Goal: Task Accomplishment & Management: Manage account settings

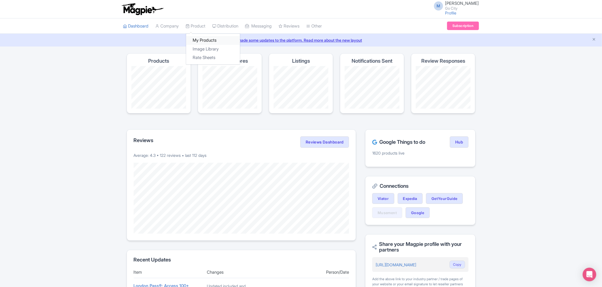
click at [203, 38] on link "My Products" at bounding box center [213, 40] width 54 height 9
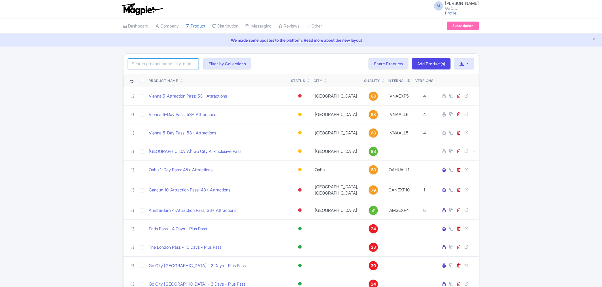
click at [174, 64] on input "search" at bounding box center [163, 63] width 71 height 11
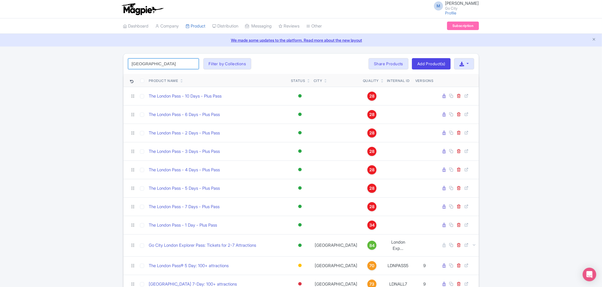
type input "london"
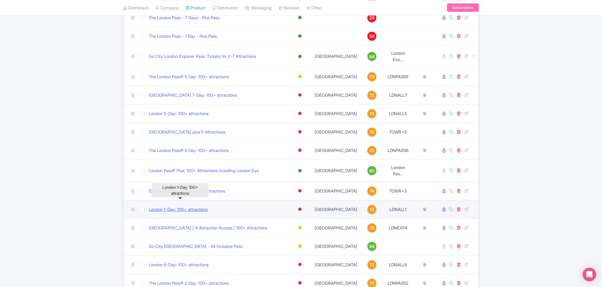
scroll to position [315, 0]
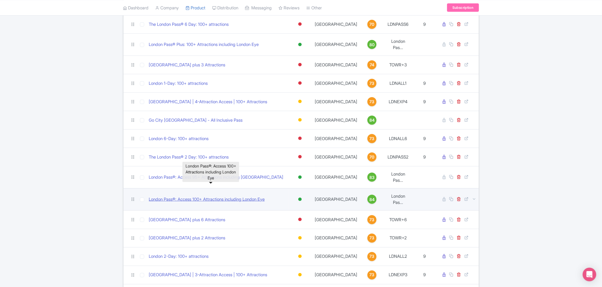
click at [225, 196] on link "London Pass®: Access 100+ Attractions including London Eye" at bounding box center [207, 199] width 116 height 7
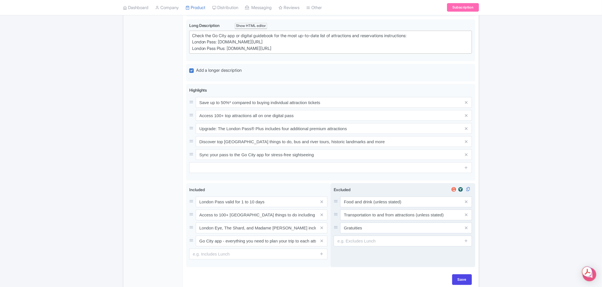
scroll to position [1065, 0]
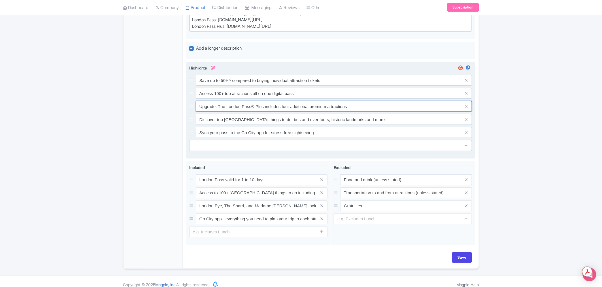
drag, startPoint x: 289, startPoint y: 98, endPoint x: 303, endPoint y: 109, distance: 17.0
click at [289, 86] on input "Upgrade: The London Pass® Plus includes four additional premium attractions" at bounding box center [334, 80] width 277 height 11
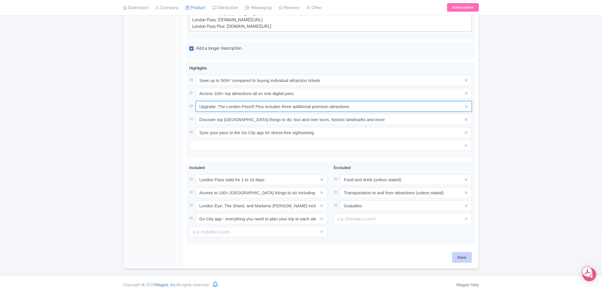
type input "Upgrade: The London Pass® Plus includes three additional premium attractions"
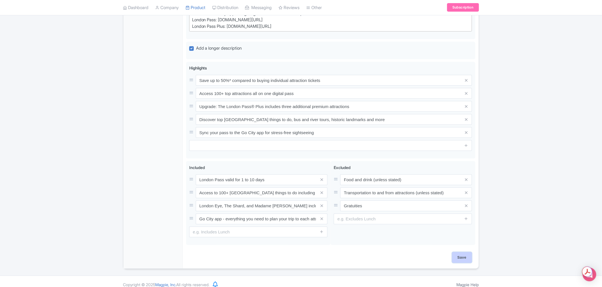
click at [471, 252] on input "Save" at bounding box center [462, 257] width 20 height 11
type input "Saving..."
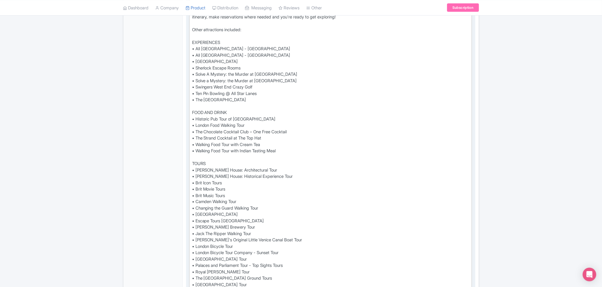
scroll to position [277, 0]
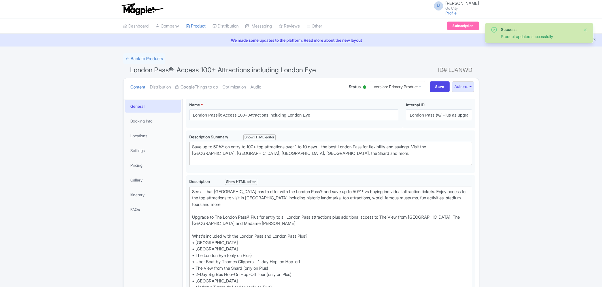
type trix-editor "<div>Check the Go City app or digital guidebook for the most up-to-date list of…"
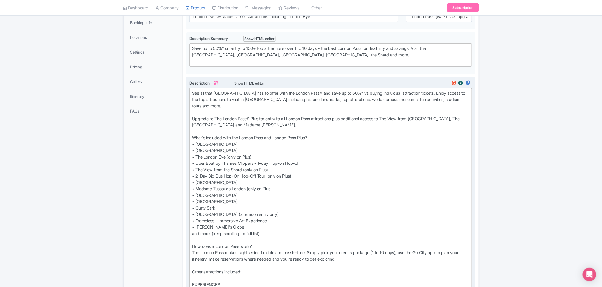
type trix-editor "<div>See all that London has to offer with the London Pass® and save up to 50%*…"
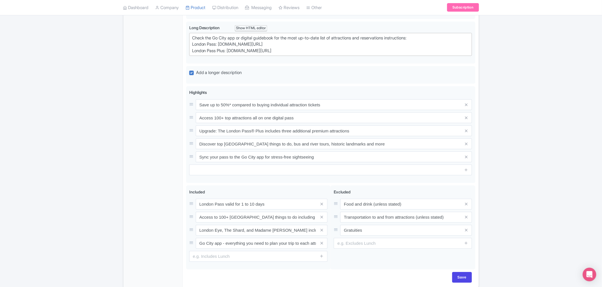
scroll to position [1060, 0]
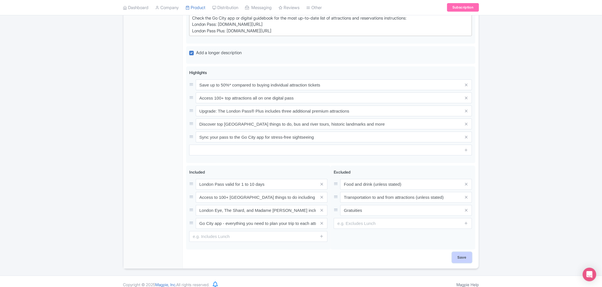
click at [468, 252] on input "Save" at bounding box center [462, 257] width 20 height 11
type input "Saving..."
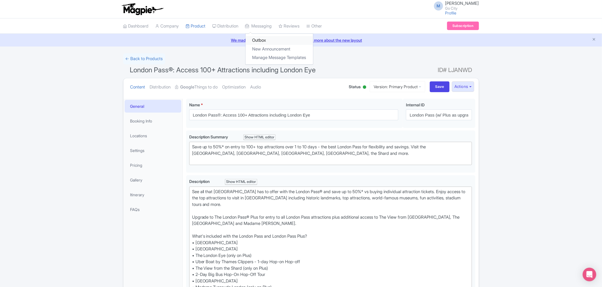
click at [268, 40] on link "Outbox" at bounding box center [279, 40] width 67 height 9
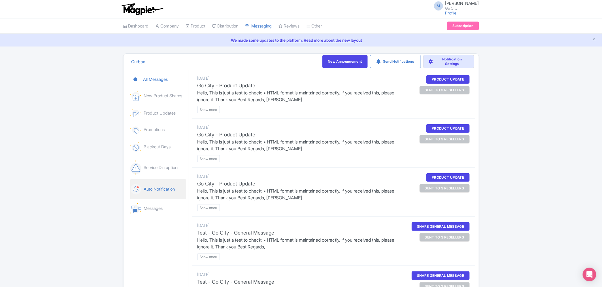
click at [155, 186] on link "Auto Notification" at bounding box center [158, 189] width 56 height 20
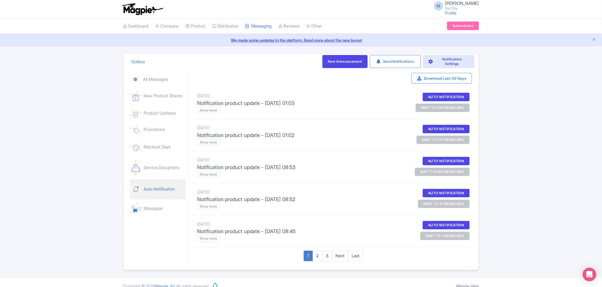
click at [155, 187] on link "Auto Notification" at bounding box center [158, 189] width 56 height 20
click at [139, 24] on link "Dashboard" at bounding box center [136, 26] width 26 height 16
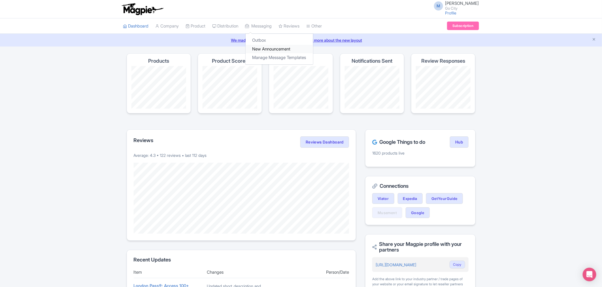
click at [276, 51] on link "New Announcement" at bounding box center [279, 49] width 67 height 9
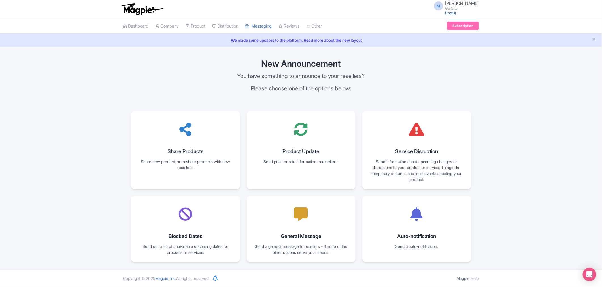
click at [457, 12] on link "Profile" at bounding box center [451, 12] width 11 height 5
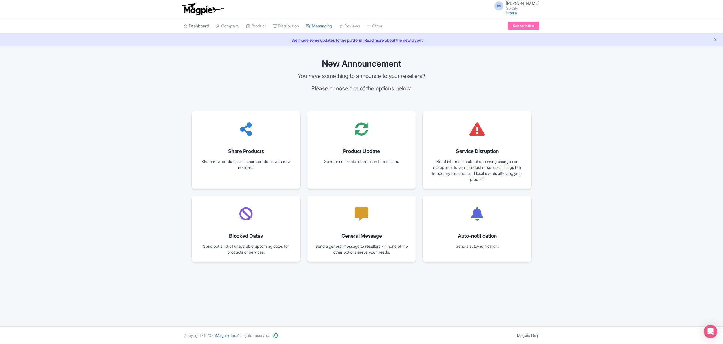
click at [202, 27] on link "Dashboard" at bounding box center [197, 26] width 26 height 16
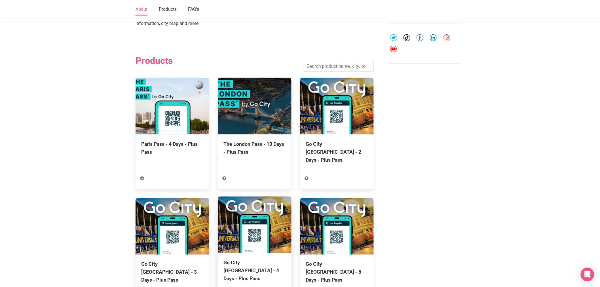
scroll to position [346, 0]
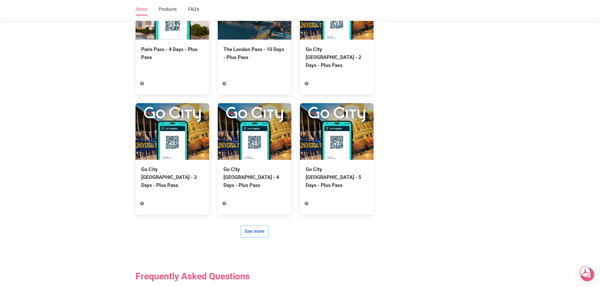
click at [255, 226] on link "See more" at bounding box center [254, 231] width 27 height 11
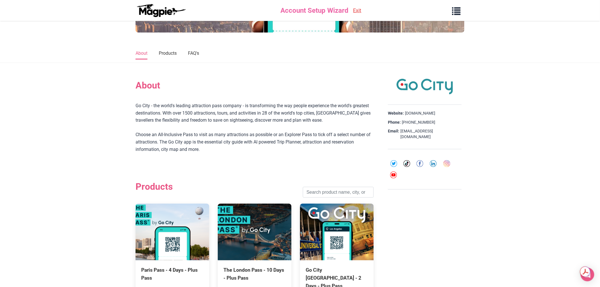
scroll to position [315, 0]
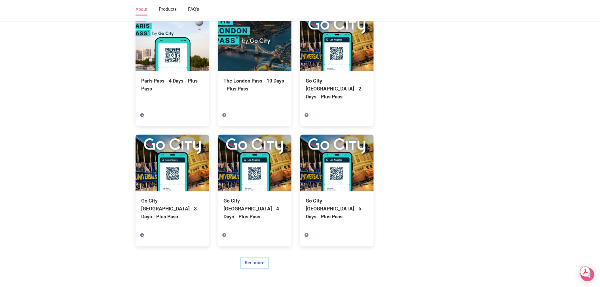
click at [259, 258] on link "See more" at bounding box center [254, 263] width 27 height 11
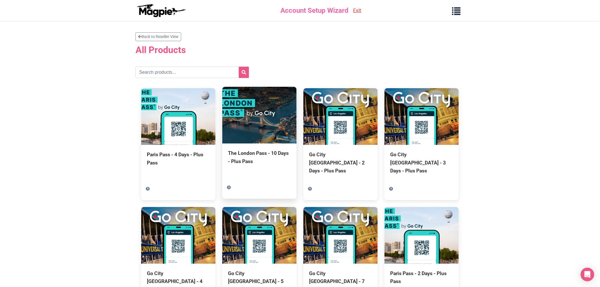
click at [269, 158] on div "The London Pass - 10 Days - Plus Pass" at bounding box center [259, 157] width 63 height 16
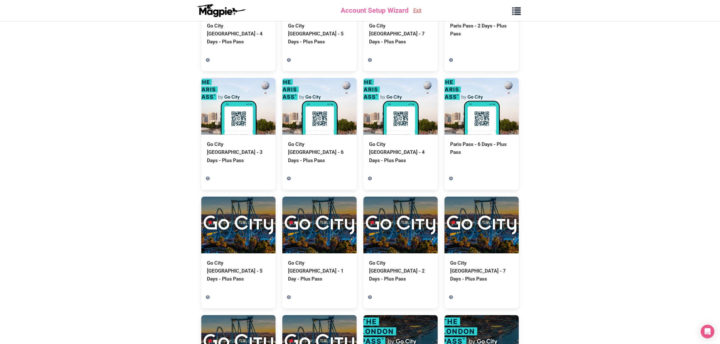
scroll to position [265, 0]
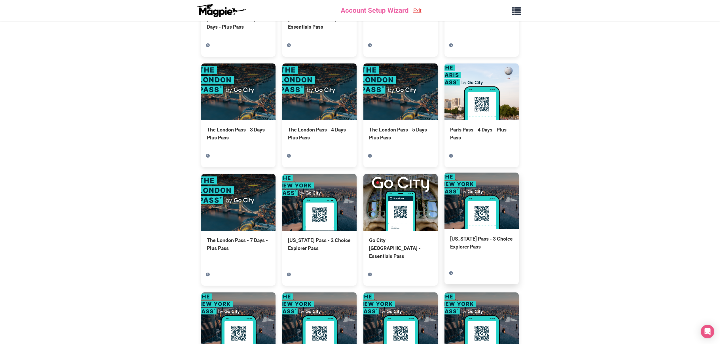
scroll to position [605, 0]
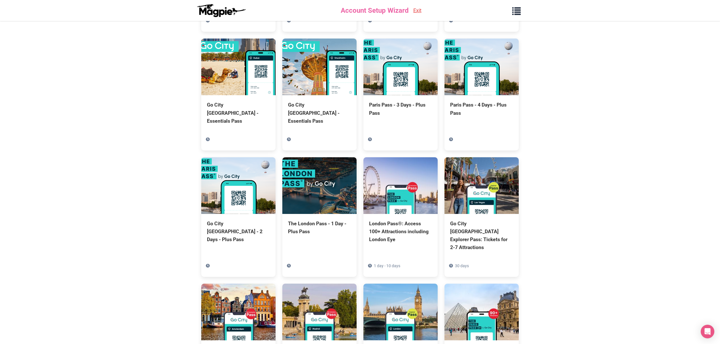
scroll to position [945, 0]
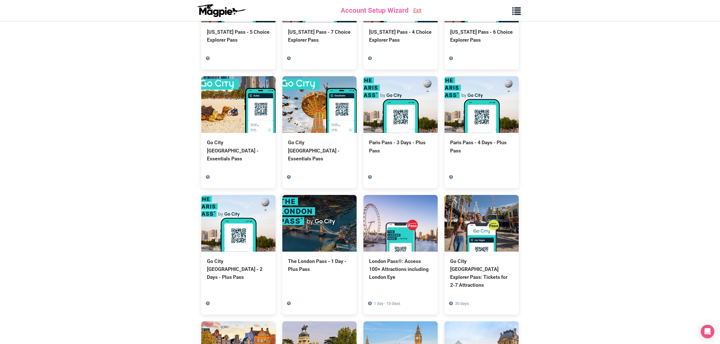
drag, startPoint x: 697, startPoint y: 126, endPoint x: 691, endPoint y: 126, distance: 5.7
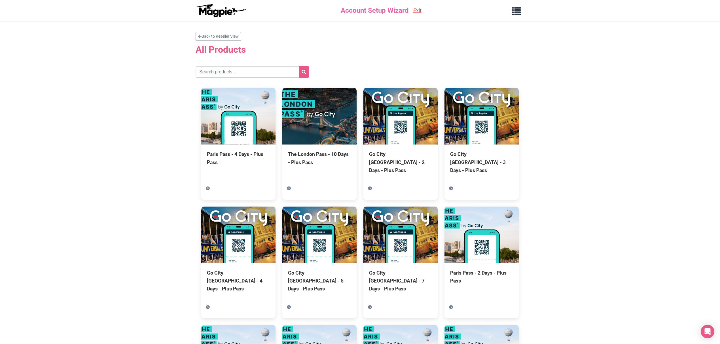
scroll to position [0, 0]
click at [209, 39] on link "Back to Reseller View" at bounding box center [219, 36] width 46 height 9
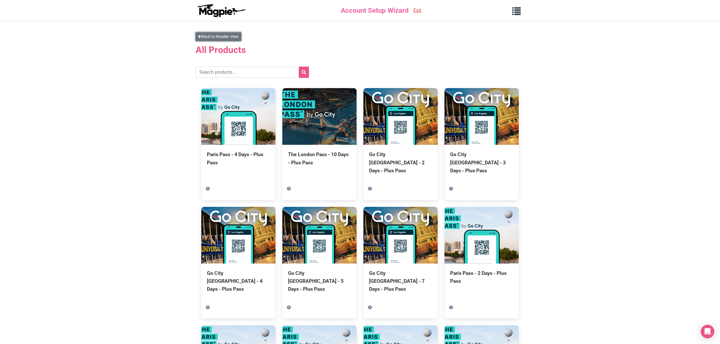
click at [197, 39] on link "Back to Reseller View" at bounding box center [219, 36] width 46 height 9
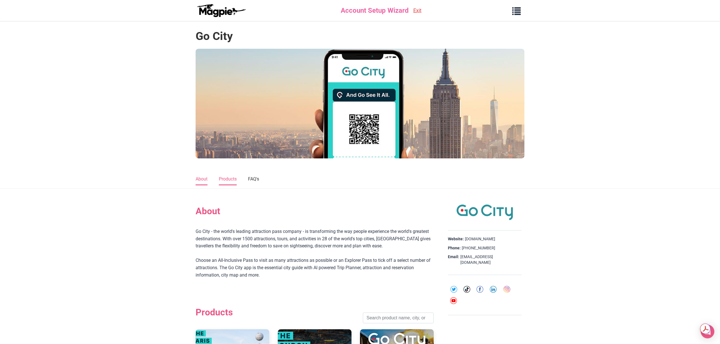
click at [235, 183] on link "Products" at bounding box center [228, 180] width 18 height 12
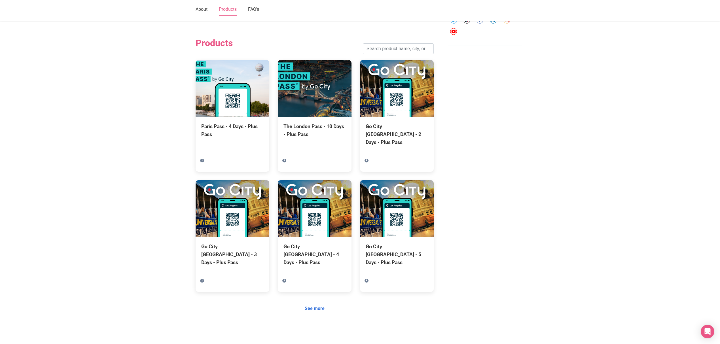
scroll to position [270, 0]
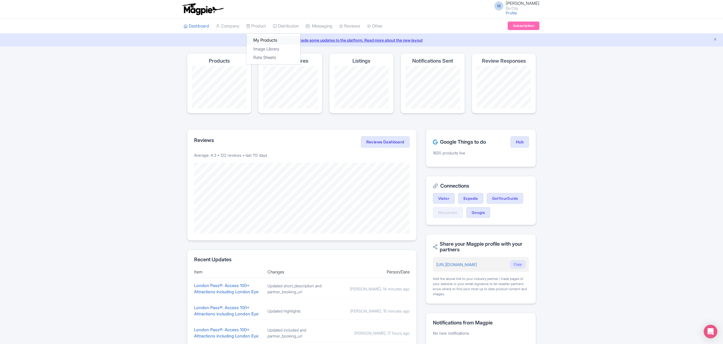
click at [265, 42] on link "My Products" at bounding box center [274, 40] width 54 height 9
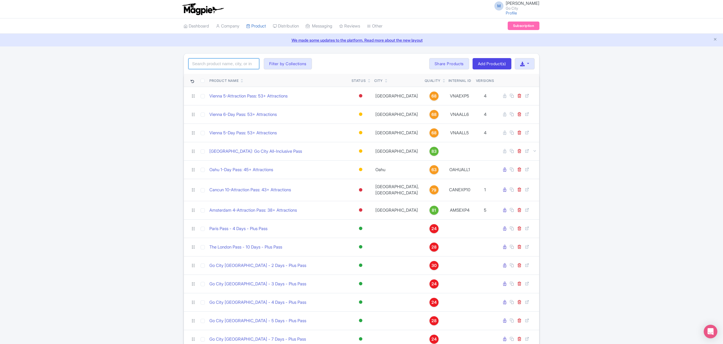
click at [210, 64] on input "search" at bounding box center [224, 63] width 71 height 11
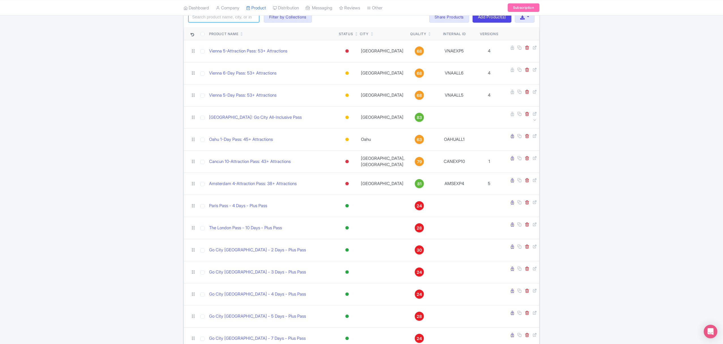
scroll to position [75, 0]
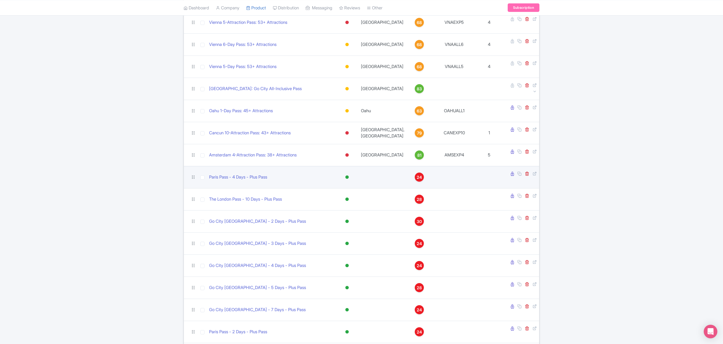
click at [349, 175] on div at bounding box center [347, 176] width 3 height 3
click at [350, 192] on div "Inactive" at bounding box center [332, 197] width 33 height 10
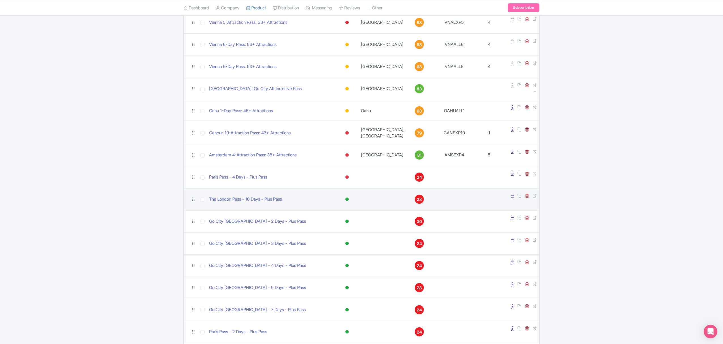
click at [349, 198] on div at bounding box center [347, 199] width 3 height 3
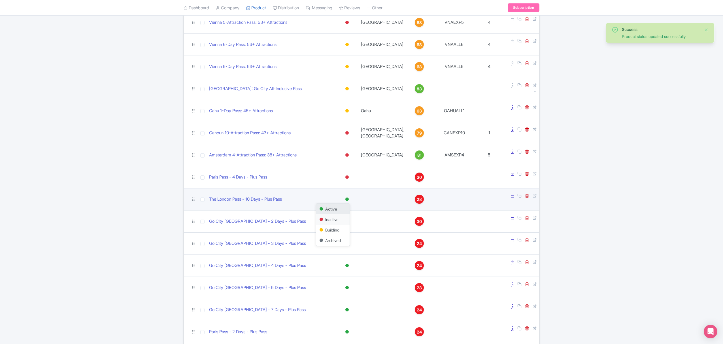
click at [350, 214] on div "Inactive" at bounding box center [332, 219] width 33 height 10
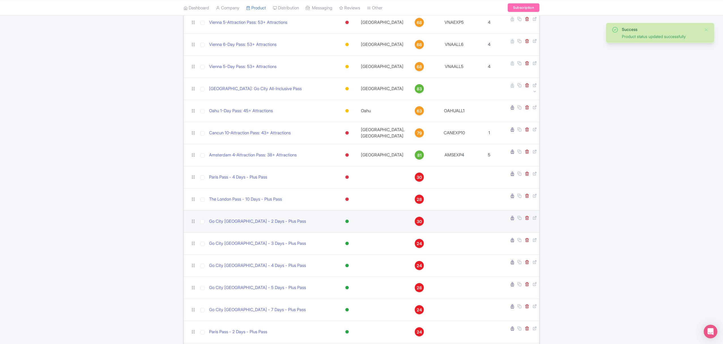
click at [350, 217] on div at bounding box center [347, 221] width 6 height 8
click at [350, 236] on div "Inactive" at bounding box center [332, 241] width 33 height 10
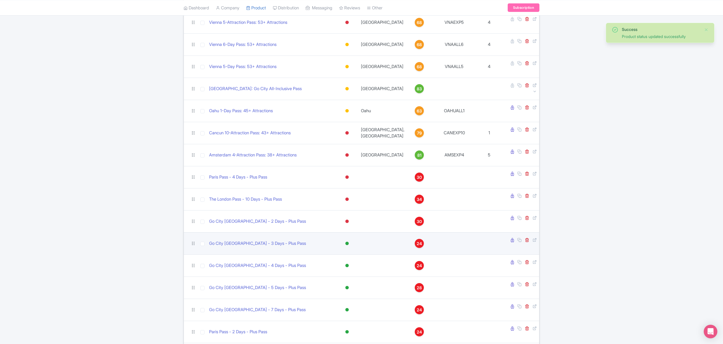
click at [350, 240] on div at bounding box center [347, 244] width 6 height 8
click at [350, 259] on div "Inactive" at bounding box center [332, 264] width 33 height 10
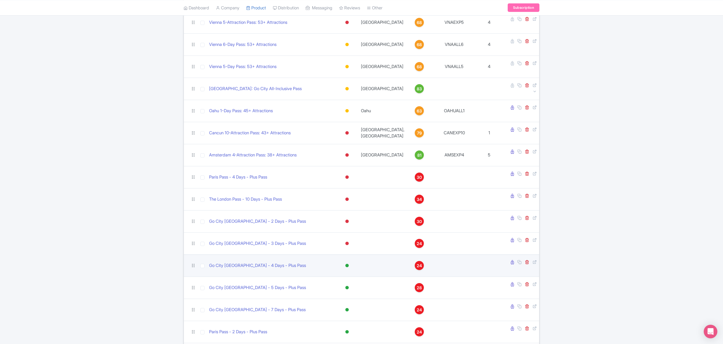
click at [349, 264] on div at bounding box center [347, 265] width 3 height 3
click at [350, 281] on div "Inactive" at bounding box center [332, 286] width 33 height 10
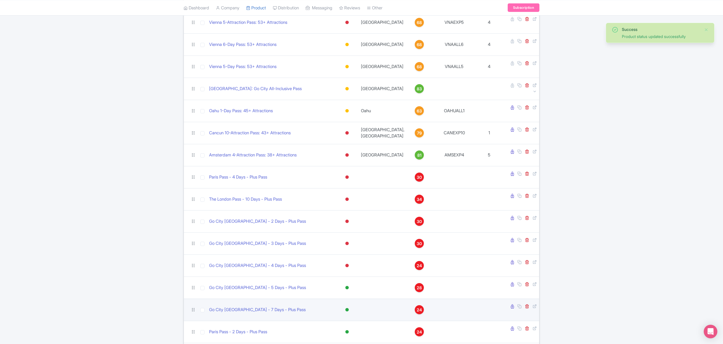
scroll to position [113, 0]
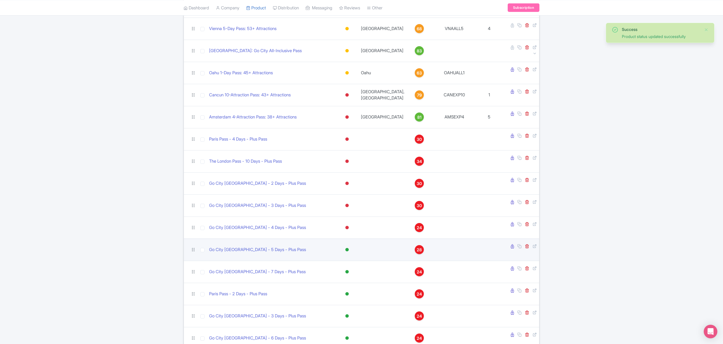
click at [349, 248] on div at bounding box center [347, 249] width 3 height 3
click at [350, 265] on div "Inactive" at bounding box center [332, 270] width 33 height 10
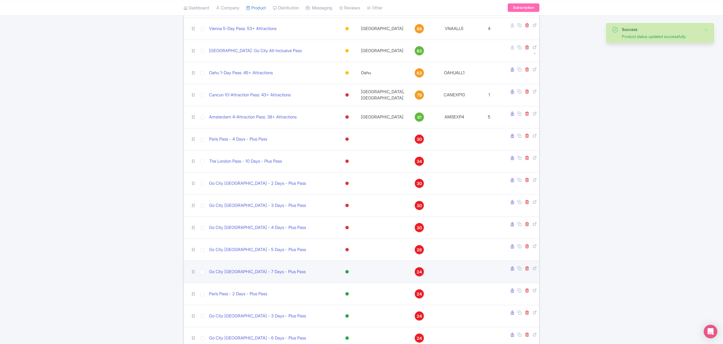
scroll to position [151, 0]
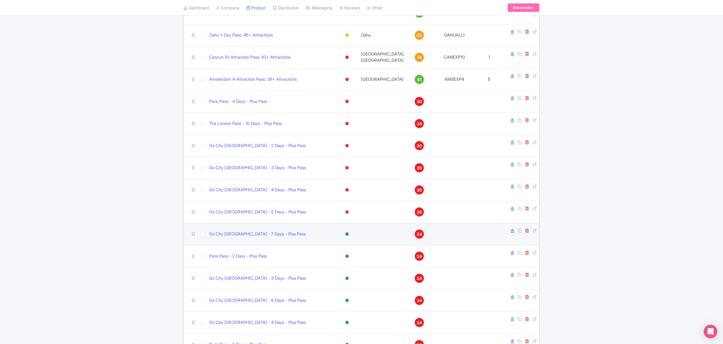
click at [349, 232] on div at bounding box center [347, 233] width 3 height 3
click at [350, 249] on div "Inactive" at bounding box center [332, 254] width 33 height 10
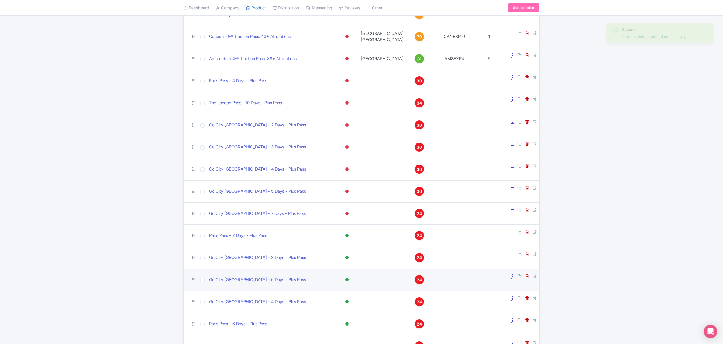
scroll to position [189, 0]
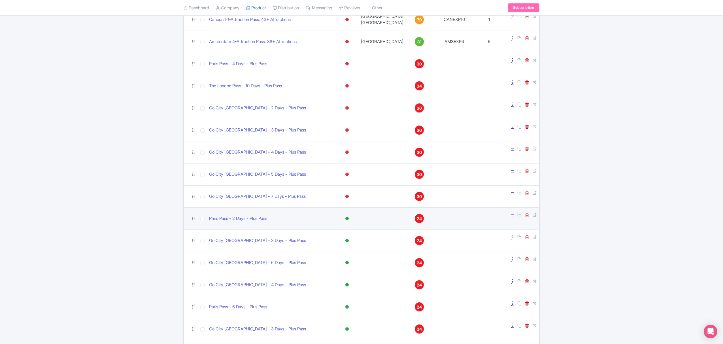
click at [350, 215] on div at bounding box center [347, 219] width 6 height 8
click at [350, 234] on div "Inactive" at bounding box center [332, 239] width 33 height 10
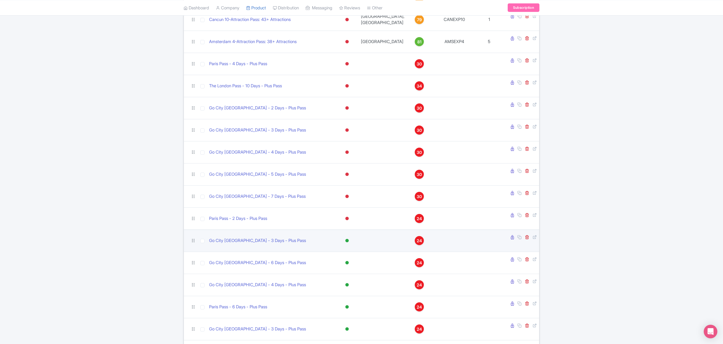
click at [349, 239] on div at bounding box center [347, 240] width 3 height 3
click at [350, 256] on div "Inactive" at bounding box center [332, 261] width 33 height 10
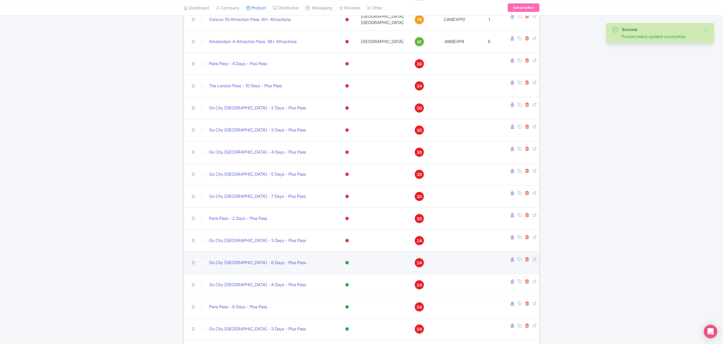
click at [349, 261] on div at bounding box center [347, 262] width 3 height 3
click at [350, 278] on div "Inactive" at bounding box center [332, 283] width 33 height 10
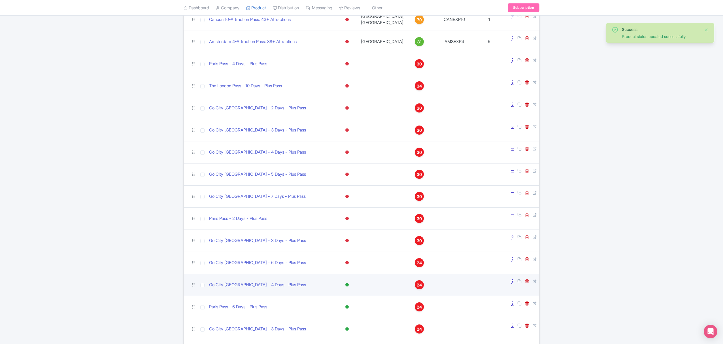
click at [350, 281] on div at bounding box center [347, 285] width 6 height 8
click at [350, 300] on div "Inactive" at bounding box center [332, 305] width 33 height 10
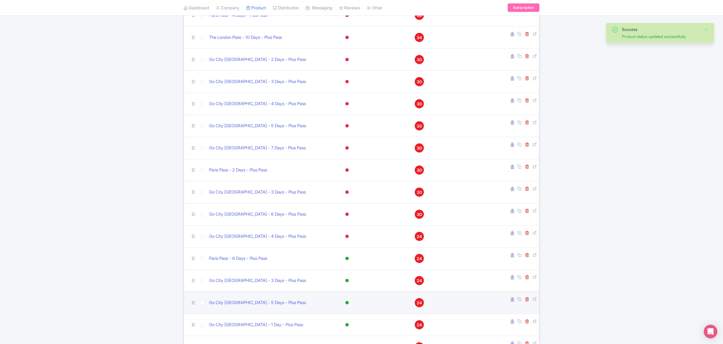
scroll to position [265, 0]
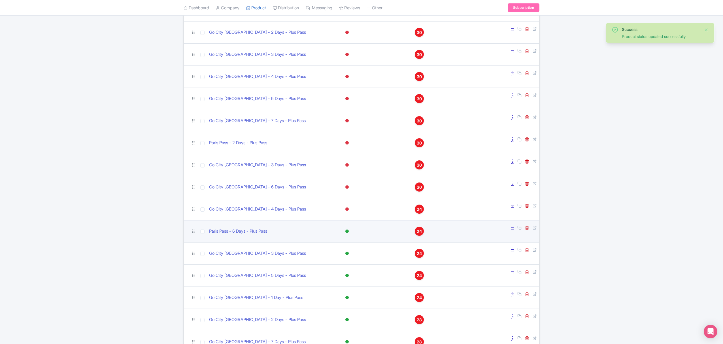
click at [349, 230] on div at bounding box center [347, 231] width 3 height 3
click at [350, 246] on div "Inactive" at bounding box center [332, 251] width 33 height 10
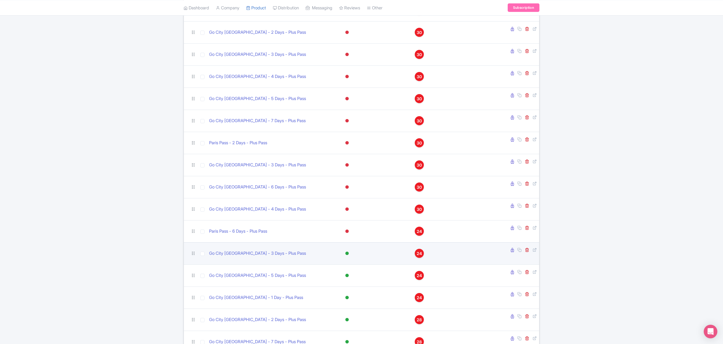
click at [349, 252] on div at bounding box center [347, 253] width 3 height 3
click at [350, 268] on div "Inactive" at bounding box center [332, 273] width 33 height 10
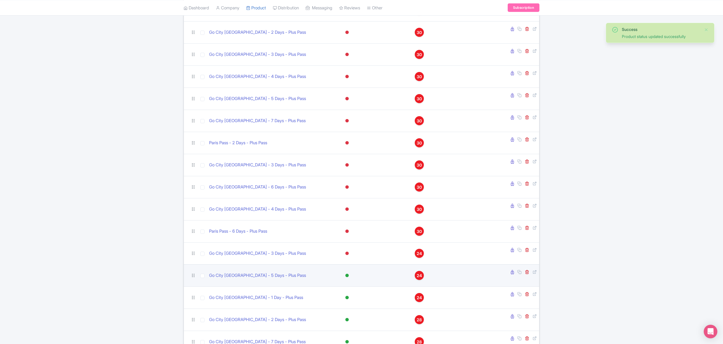
click at [349, 274] on div at bounding box center [347, 275] width 3 height 3
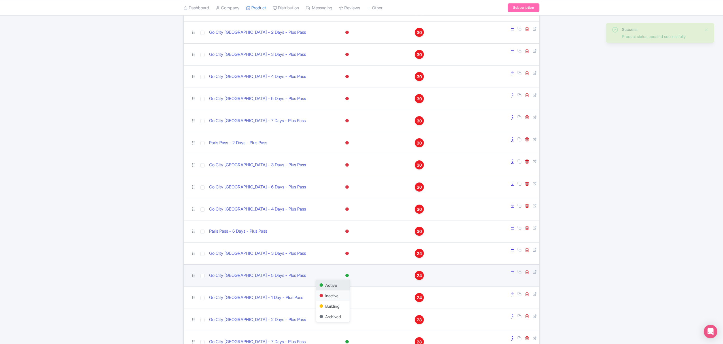
click at [350, 291] on div "Inactive" at bounding box center [332, 296] width 33 height 10
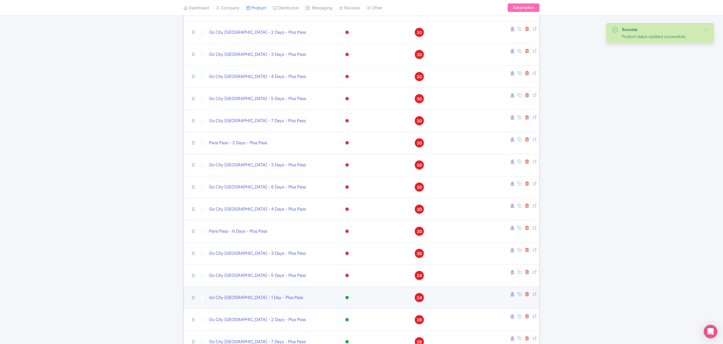
click at [349, 296] on div at bounding box center [347, 297] width 3 height 3
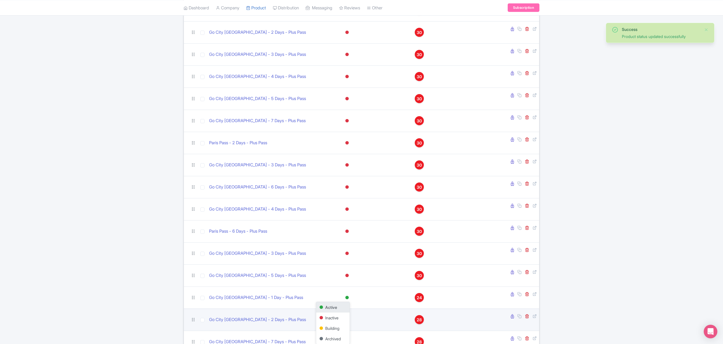
click at [350, 313] on div "Inactive" at bounding box center [332, 318] width 33 height 10
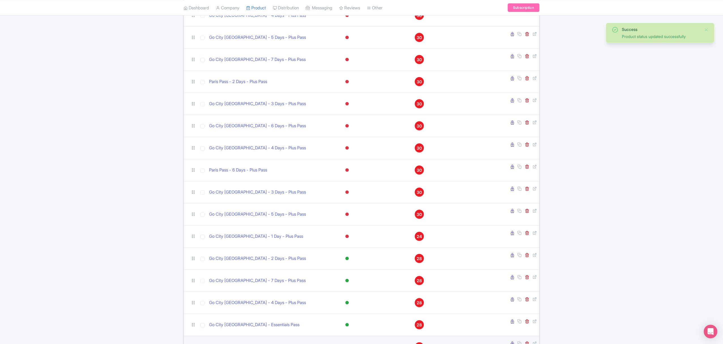
scroll to position [378, 0]
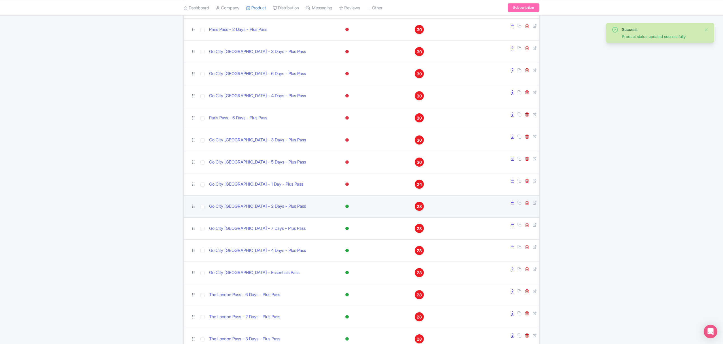
click at [350, 202] on div at bounding box center [347, 206] width 6 height 8
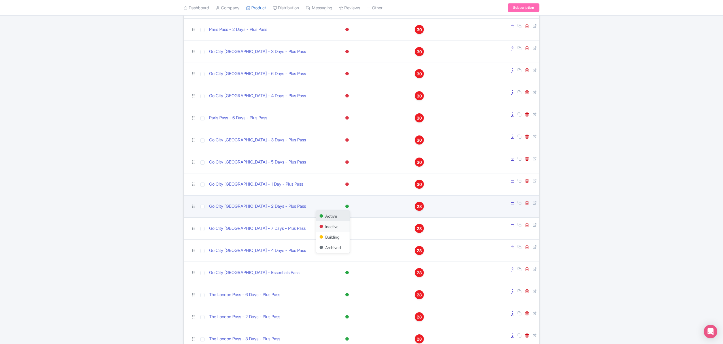
click at [350, 221] on div "Inactive" at bounding box center [332, 226] width 33 height 10
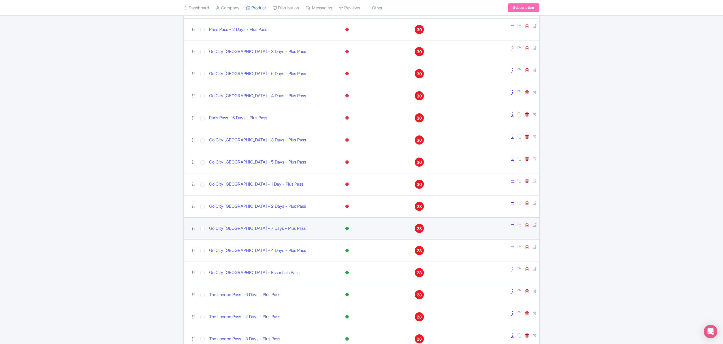
click at [349, 227] on div at bounding box center [347, 228] width 3 height 3
click at [346, 244] on div "Inactive" at bounding box center [332, 249] width 33 height 10
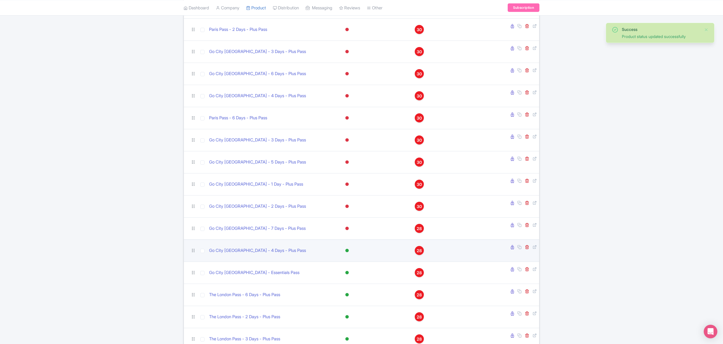
click at [349, 249] on div at bounding box center [347, 250] width 3 height 3
click at [350, 266] on div "Inactive" at bounding box center [332, 271] width 33 height 10
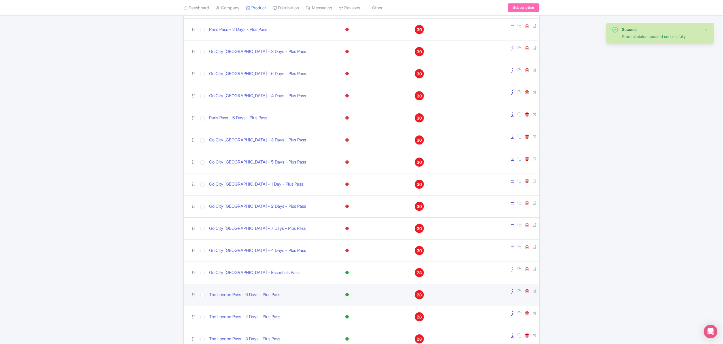
click at [349, 293] on div at bounding box center [347, 294] width 3 height 3
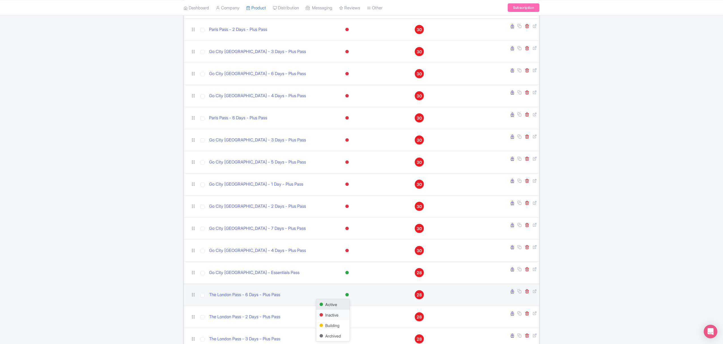
click at [350, 310] on div "Inactive" at bounding box center [332, 315] width 33 height 10
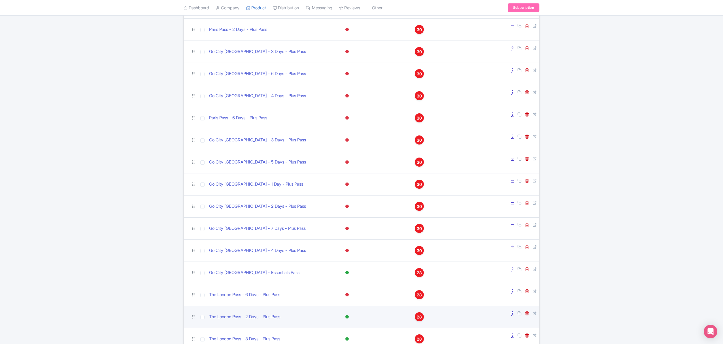
click at [350, 313] on div at bounding box center [347, 317] width 6 height 8
click at [350, 332] on div "Inactive" at bounding box center [332, 337] width 33 height 10
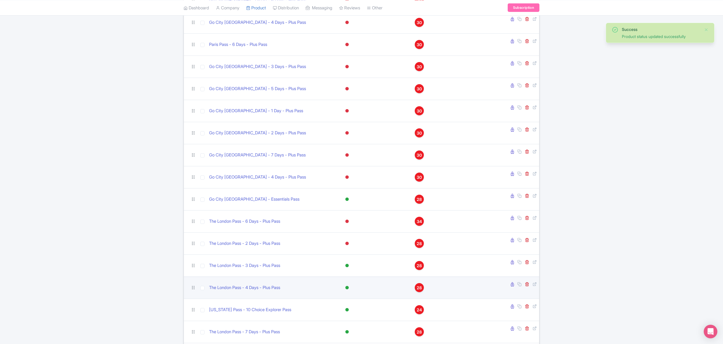
scroll to position [454, 0]
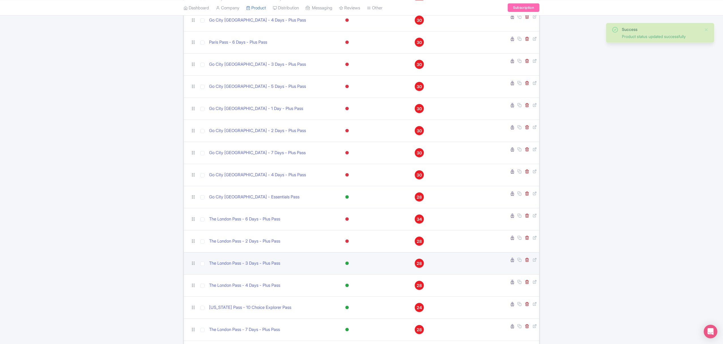
click at [349, 262] on div at bounding box center [347, 263] width 3 height 3
click at [350, 278] on div "Inactive" at bounding box center [332, 283] width 33 height 10
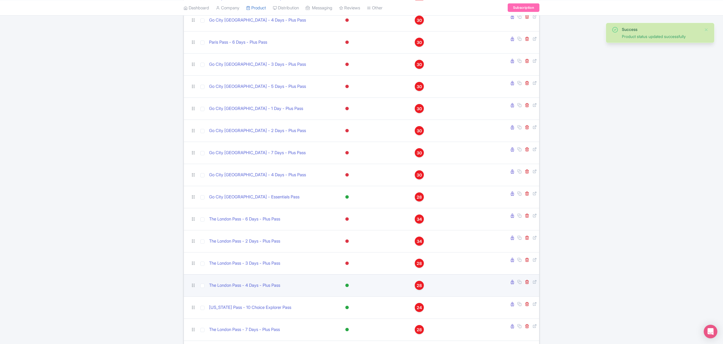
click at [349, 284] on div at bounding box center [347, 285] width 3 height 3
click at [350, 301] on div "Inactive" at bounding box center [332, 306] width 33 height 10
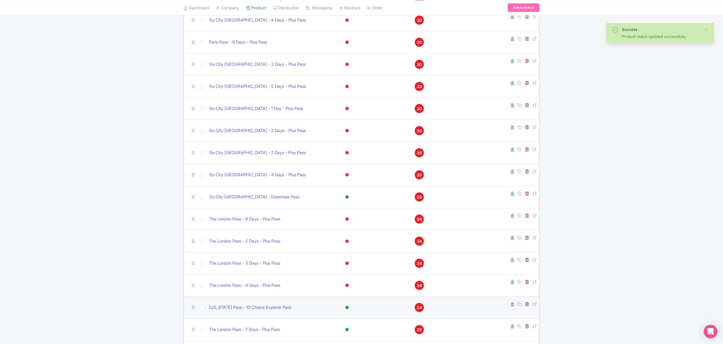
click at [349, 306] on div at bounding box center [347, 307] width 3 height 3
click at [350, 323] on div "Inactive" at bounding box center [332, 328] width 33 height 10
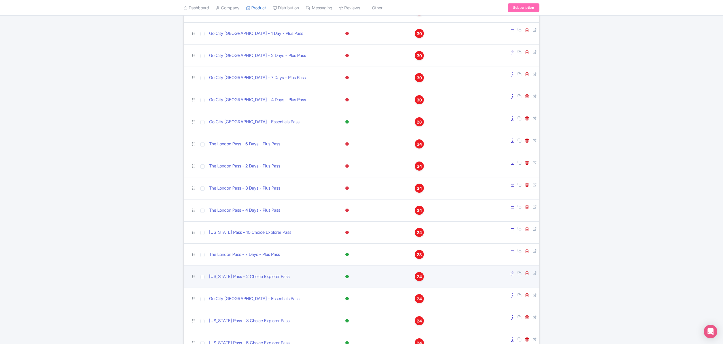
scroll to position [529, 0]
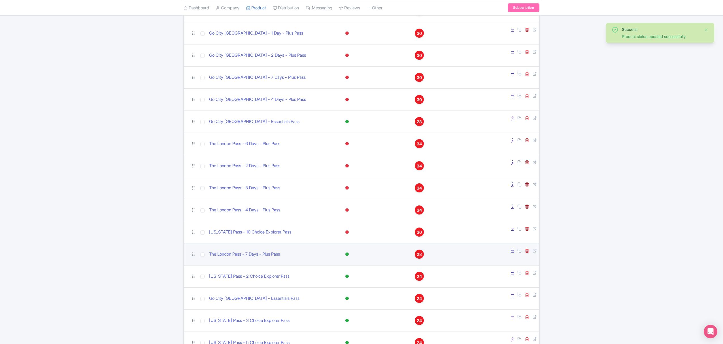
click at [349, 253] on div at bounding box center [347, 254] width 3 height 3
click at [350, 269] on div "Inactive" at bounding box center [332, 274] width 33 height 10
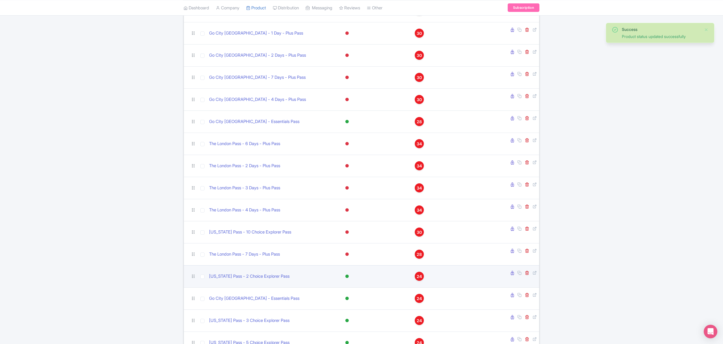
click at [349, 275] on div at bounding box center [347, 276] width 3 height 3
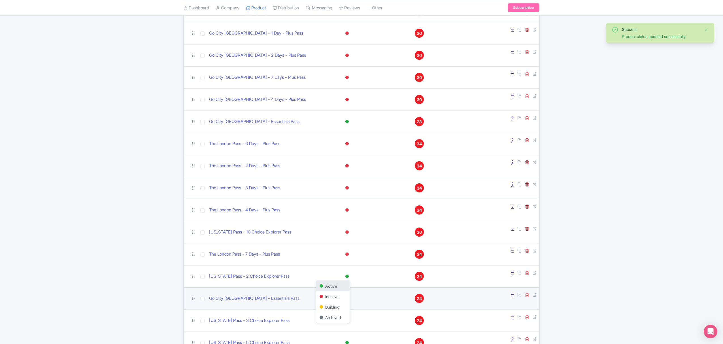
click at [350, 291] on div "Inactive" at bounding box center [332, 296] width 33 height 10
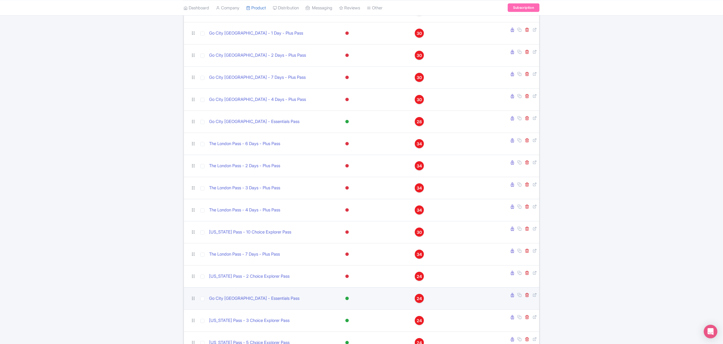
click at [349, 297] on div at bounding box center [347, 298] width 3 height 3
click at [350, 314] on div "Inactive" at bounding box center [332, 319] width 33 height 10
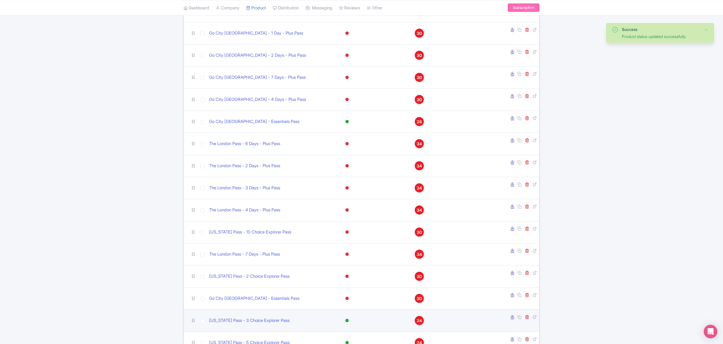
click at [349, 319] on div at bounding box center [347, 320] width 3 height 3
click at [350, 336] on div "Inactive" at bounding box center [332, 341] width 33 height 10
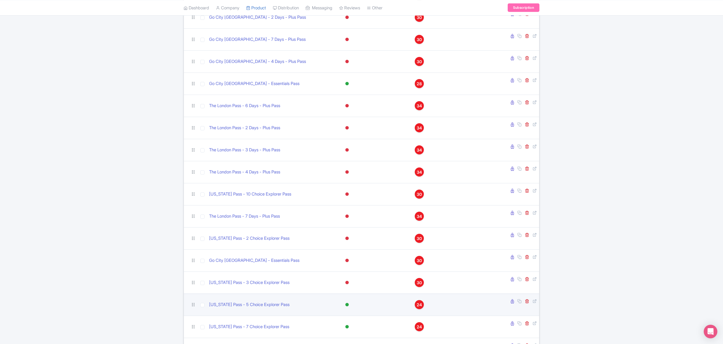
click at [349, 303] on div at bounding box center [347, 304] width 3 height 3
click at [350, 320] on div "Inactive" at bounding box center [332, 325] width 33 height 10
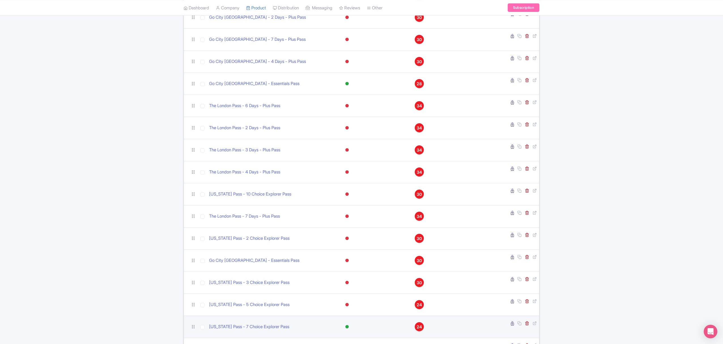
click at [350, 323] on div at bounding box center [347, 327] width 6 height 8
click at [350, 342] on div "Inactive" at bounding box center [332, 347] width 33 height 10
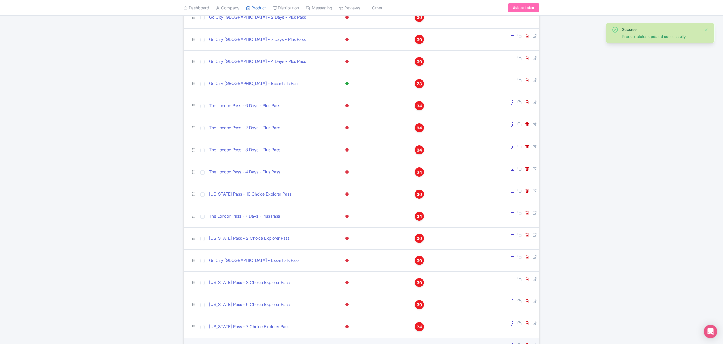
click at [349, 344] on div at bounding box center [347, 348] width 3 height 3
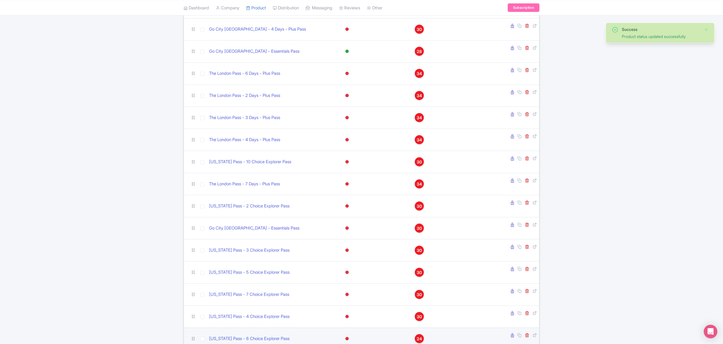
scroll to position [642, 0]
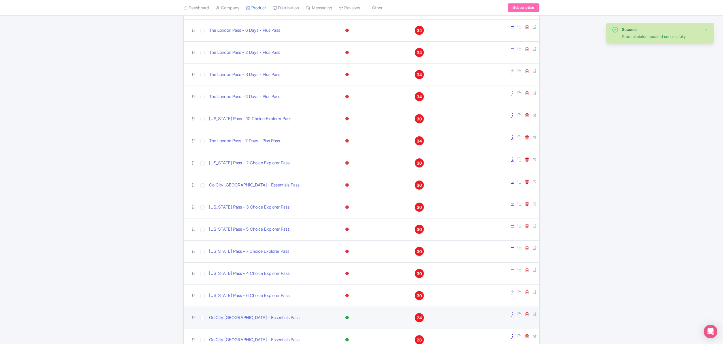
click at [349, 316] on div at bounding box center [347, 317] width 3 height 3
click at [348, 333] on div "Inactive" at bounding box center [332, 338] width 33 height 10
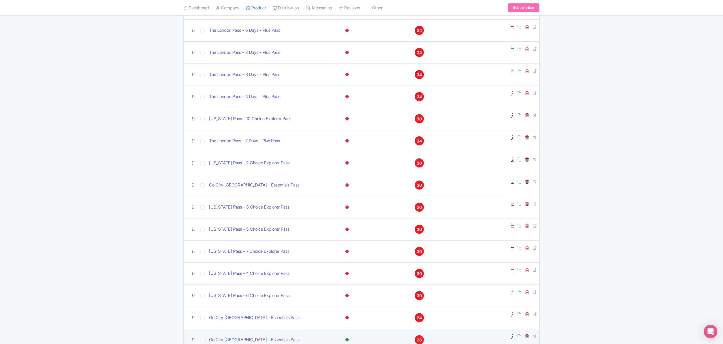
click at [350, 336] on div at bounding box center [347, 340] width 6 height 8
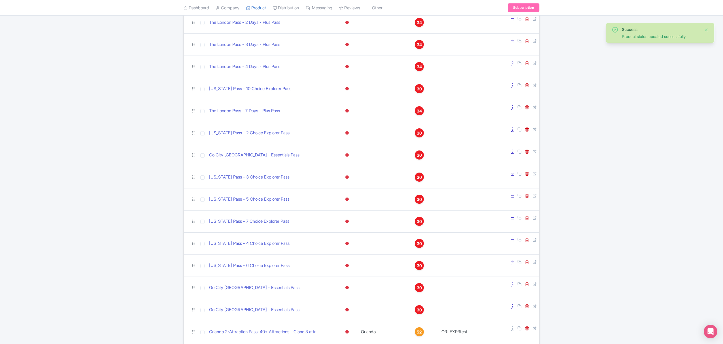
scroll to position [680, 0]
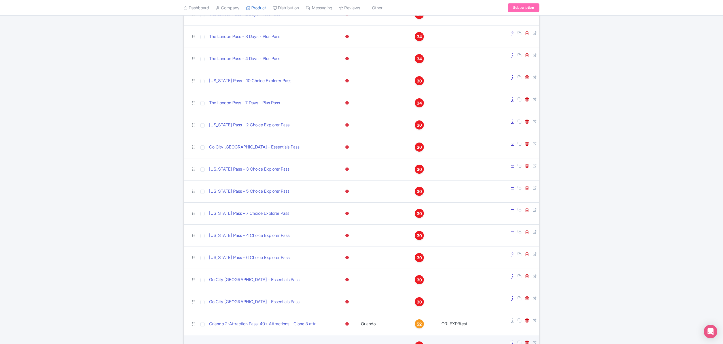
click at [349, 344] on div at bounding box center [347, 345] width 3 height 3
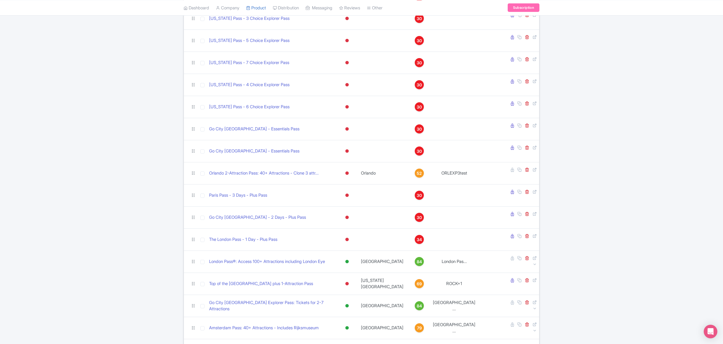
scroll to position [832, 0]
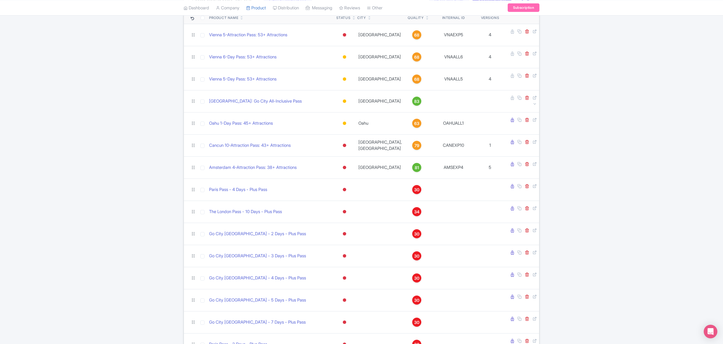
scroll to position [0, 0]
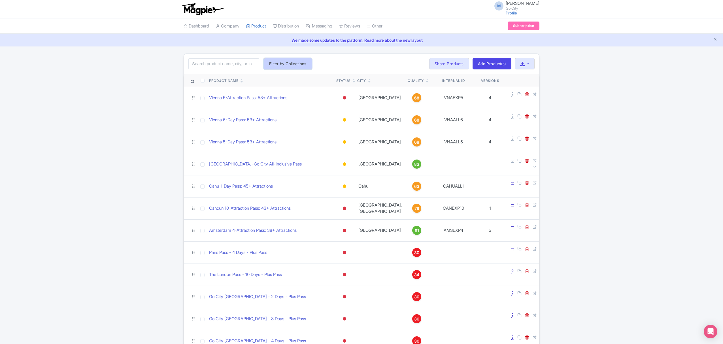
click at [279, 63] on button "Filter by Collections" at bounding box center [288, 63] width 48 height 11
click at [268, 92] on input "Trade Products" at bounding box center [270, 92] width 4 height 4
click at [287, 64] on button "Filter by Collections" at bounding box center [288, 63] width 48 height 11
click at [271, 93] on li "Trade Products" at bounding box center [291, 93] width 54 height 9
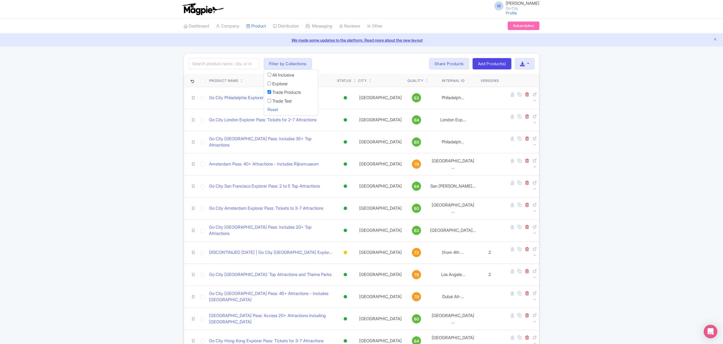
click at [268, 93] on input "Trade Products" at bounding box center [270, 92] width 4 height 4
checkbox input "false"
click at [274, 77] on label "All Inclusive" at bounding box center [283, 75] width 22 height 7
click at [270, 77] on li "All Inclusive" at bounding box center [291, 76] width 54 height 9
click at [268, 75] on input "All Inclusive" at bounding box center [270, 75] width 4 height 4
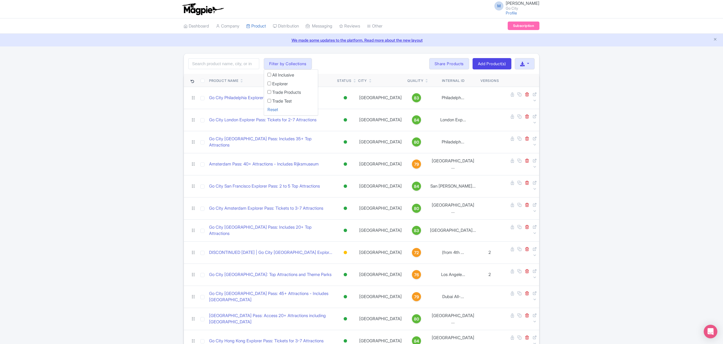
checkbox input "true"
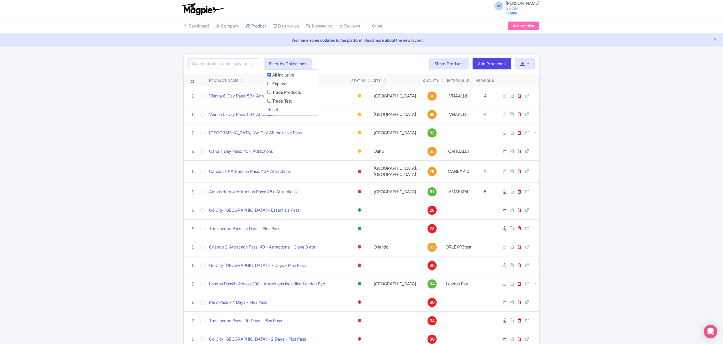
drag, startPoint x: 158, startPoint y: 127, endPoint x: 155, endPoint y: 129, distance: 3.4
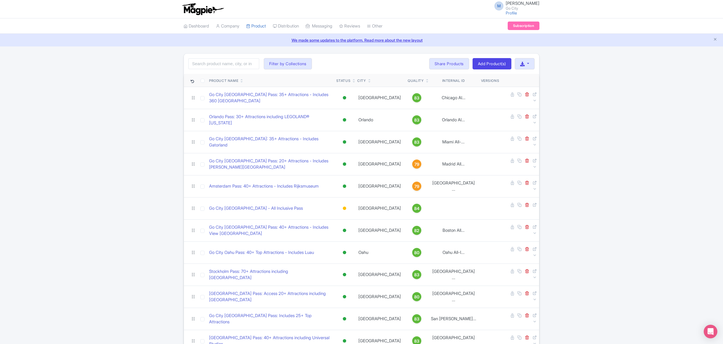
click at [293, 56] on div "Search Filter by Collections All Inclusive Explorer Trade Products Trade Test R…" at bounding box center [362, 64] width 356 height 20
click at [291, 62] on button "Filter by Collections" at bounding box center [288, 63] width 48 height 11
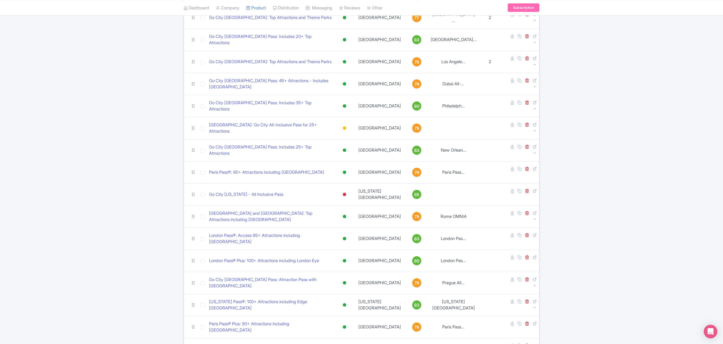
scroll to position [456, 0]
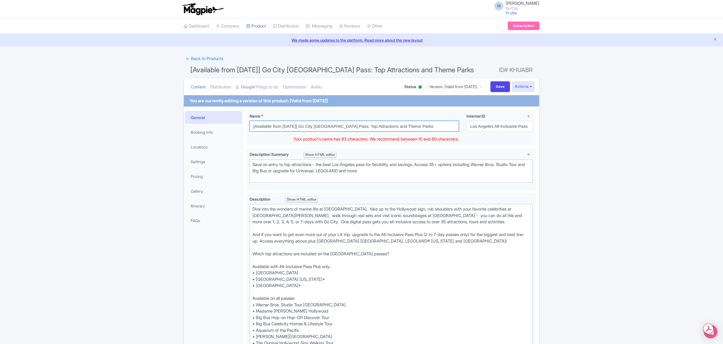
drag, startPoint x: 302, startPoint y: 127, endPoint x: 243, endPoint y: 120, distance: 59.1
type input "Go City [GEOGRAPHIC_DATA]: Top Attractions and Theme Parks"
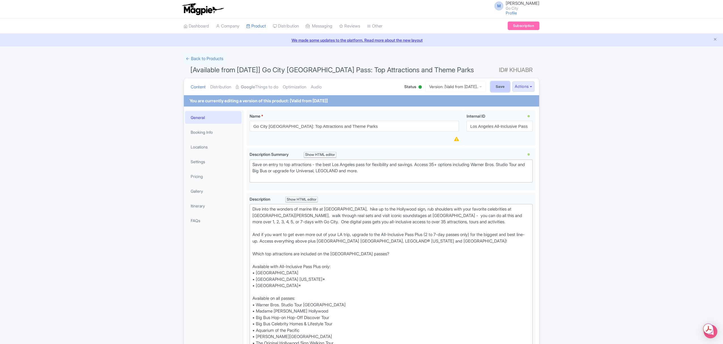
click at [499, 89] on input "Save" at bounding box center [501, 86] width 20 height 11
type input "Saving..."
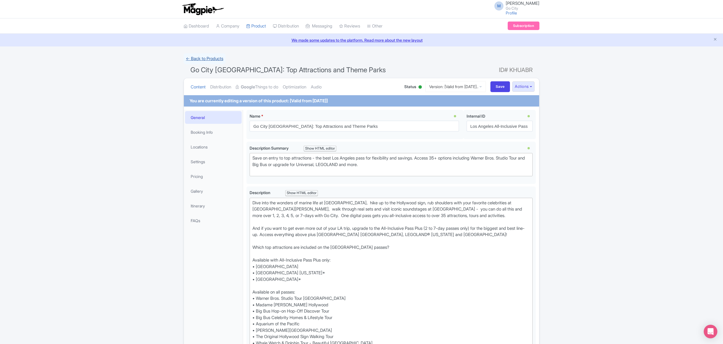
click at [206, 61] on link "← Back to Products" at bounding box center [205, 58] width 42 height 11
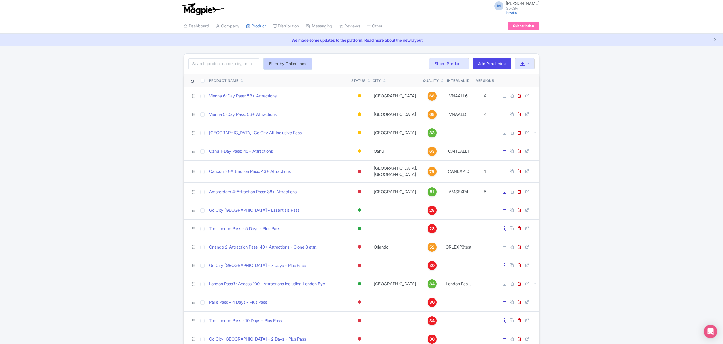
click at [284, 67] on button "Filter by Collections" at bounding box center [288, 63] width 48 height 11
click at [279, 77] on label "All Inclusive" at bounding box center [283, 75] width 22 height 7
click at [271, 77] on input "All Inclusive" at bounding box center [270, 75] width 4 height 4
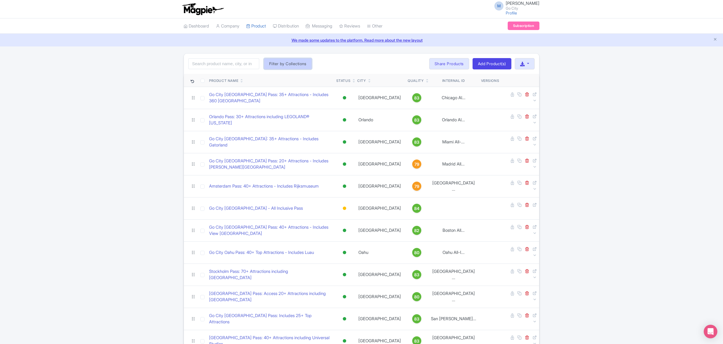
click at [278, 62] on button "Filter by Collections" at bounding box center [288, 63] width 48 height 11
click at [273, 75] on label "All Inclusive" at bounding box center [283, 75] width 22 height 7
click at [271, 75] on input "All Inclusive" at bounding box center [270, 75] width 4 height 4
checkbox input "false"
click at [271, 83] on input "Explorer" at bounding box center [270, 84] width 4 height 4
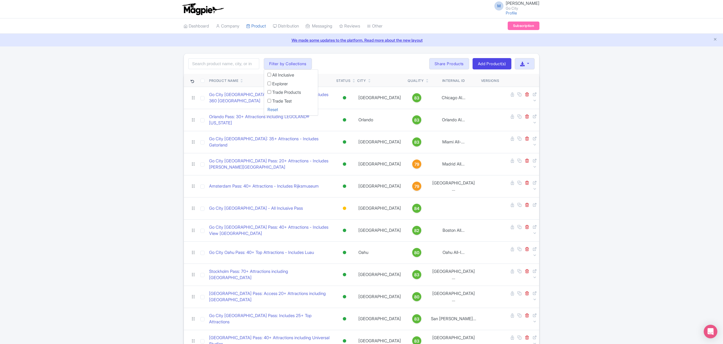
checkbox input "true"
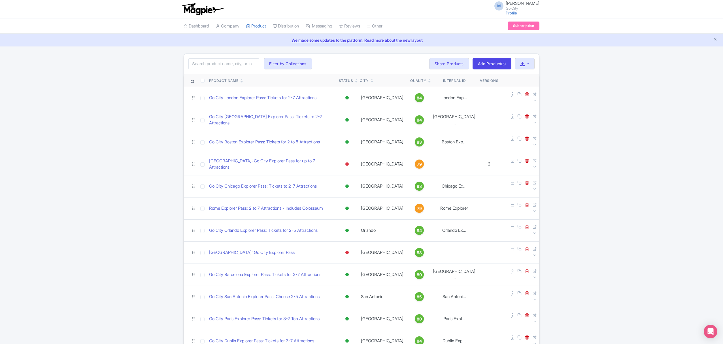
click at [326, 42] on link "Outbox" at bounding box center [339, 40] width 67 height 9
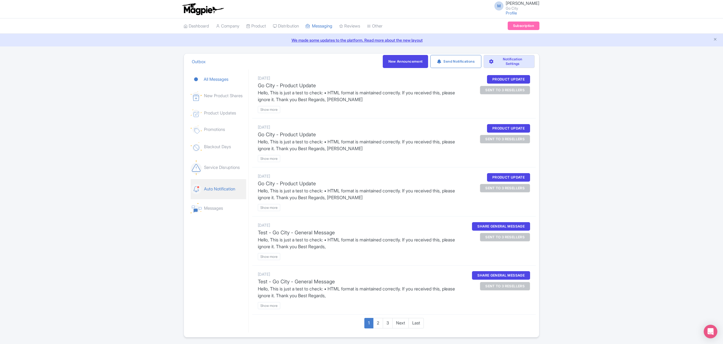
click at [231, 196] on link "Auto Notification" at bounding box center [219, 189] width 56 height 20
